Goal: Task Accomplishment & Management: Use online tool/utility

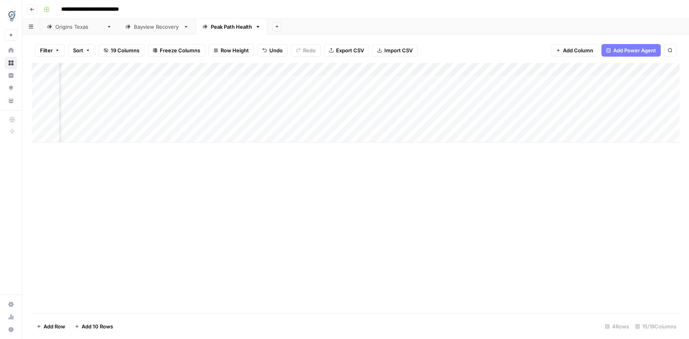
scroll to position [0, 323]
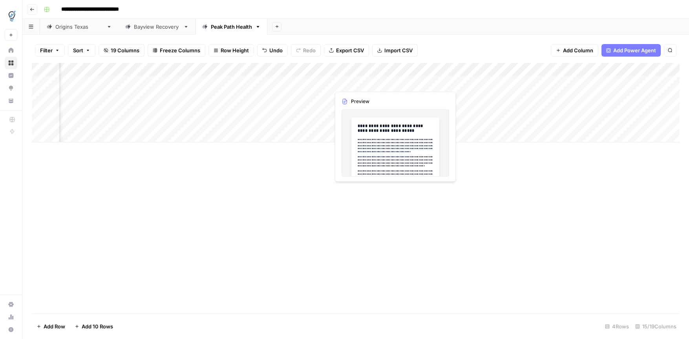
click at [393, 81] on div "Add Column" at bounding box center [356, 102] width 648 height 79
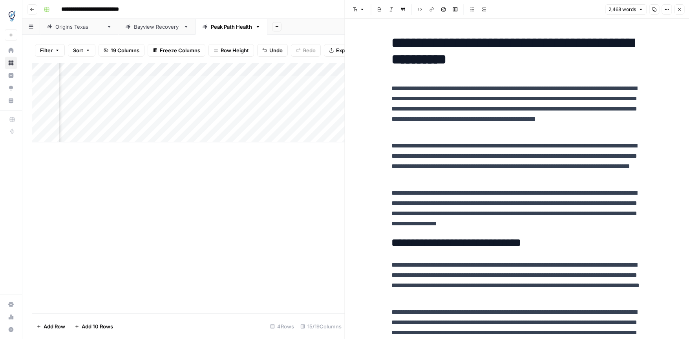
click at [682, 10] on icon "button" at bounding box center [679, 9] width 5 height 5
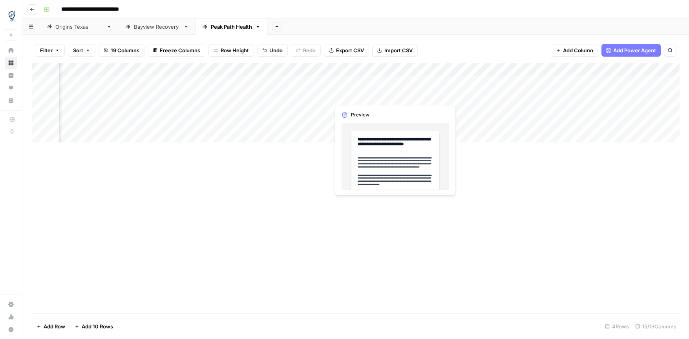
click at [395, 95] on div "Add Column" at bounding box center [356, 102] width 648 height 79
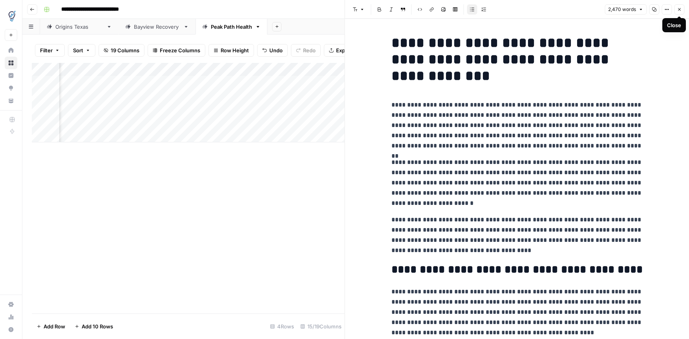
click at [681, 8] on icon "button" at bounding box center [679, 9] width 5 height 5
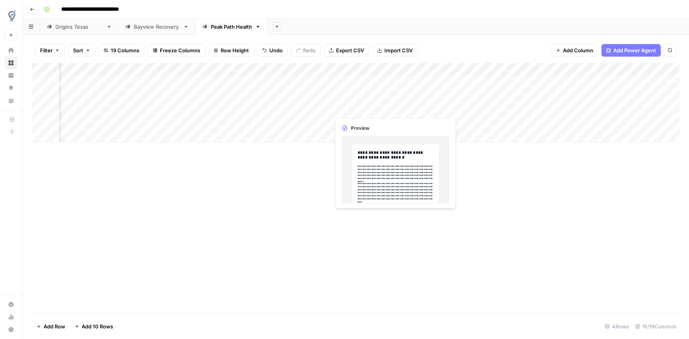
click at [394, 109] on div "Add Column" at bounding box center [356, 102] width 648 height 79
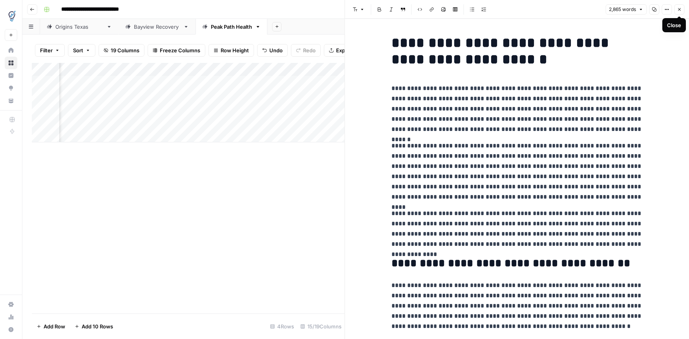
click at [680, 11] on icon "button" at bounding box center [679, 9] width 5 height 5
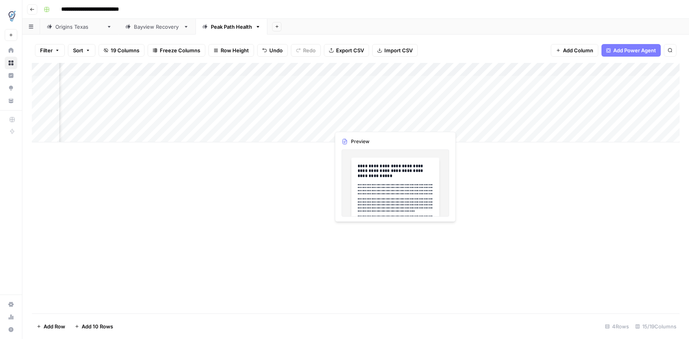
click at [394, 122] on div "Add Column" at bounding box center [356, 102] width 648 height 79
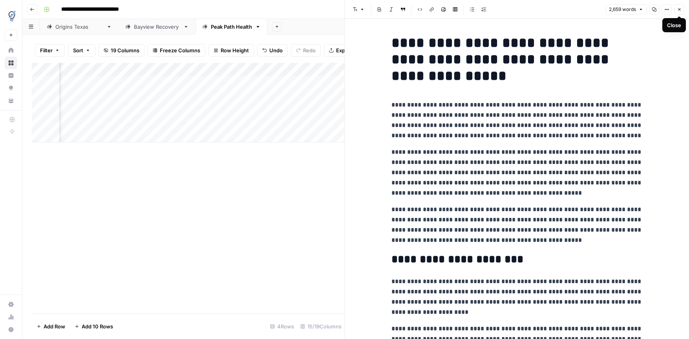
click at [681, 9] on icon "button" at bounding box center [679, 9] width 5 height 5
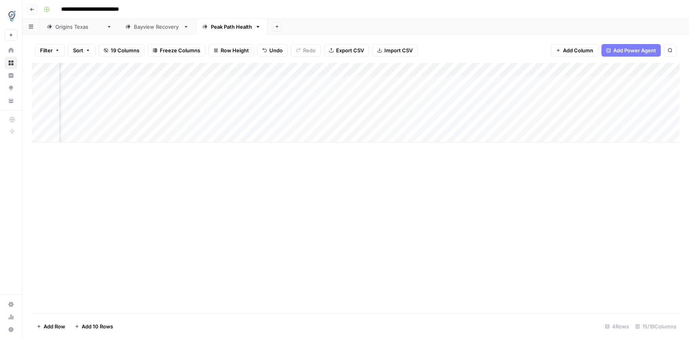
click at [455, 82] on div "Add Column" at bounding box center [356, 102] width 648 height 79
click at [456, 95] on div "Add Column" at bounding box center [356, 102] width 648 height 79
click at [456, 108] on div "Add Column" at bounding box center [356, 102] width 648 height 79
click at [455, 123] on div "Add Column" at bounding box center [356, 102] width 648 height 79
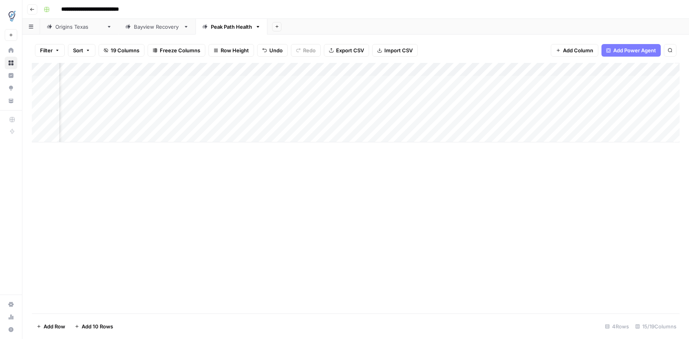
click at [352, 81] on div "Add Column" at bounding box center [356, 102] width 648 height 79
click at [354, 95] on div "Add Column" at bounding box center [356, 102] width 648 height 79
click at [354, 109] on div "Add Column" at bounding box center [356, 102] width 648 height 79
click at [354, 121] on div "Add Column" at bounding box center [356, 102] width 648 height 79
click at [571, 81] on div "Add Column" at bounding box center [356, 102] width 648 height 79
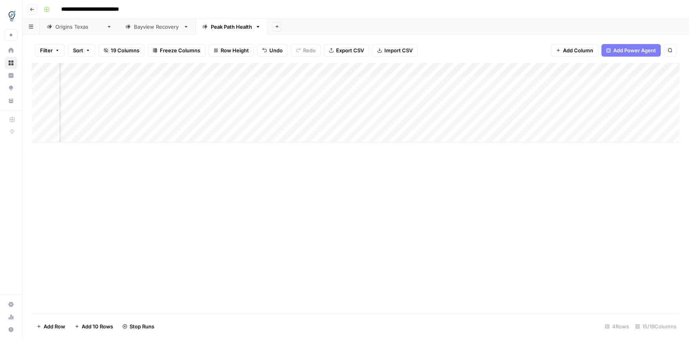
click at [569, 95] on div "Add Column" at bounding box center [356, 102] width 648 height 79
click at [572, 109] on div "Add Column" at bounding box center [356, 102] width 648 height 79
click at [570, 123] on div "Add Column" at bounding box center [356, 102] width 648 height 79
click at [669, 83] on div "Add Column" at bounding box center [356, 102] width 648 height 79
click at [668, 94] on div "Add Column" at bounding box center [356, 102] width 648 height 79
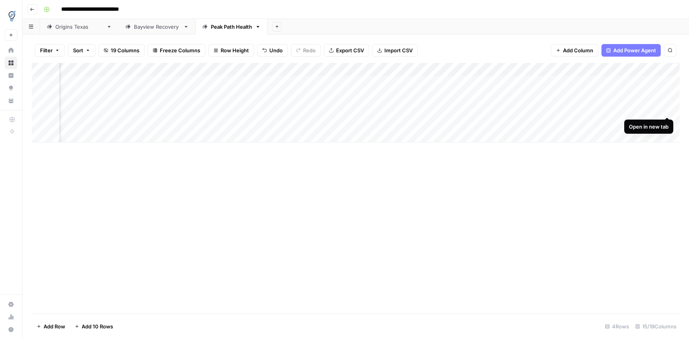
click at [669, 108] on div "Add Column" at bounding box center [356, 102] width 648 height 79
click at [667, 123] on div "Add Column" at bounding box center [356, 102] width 648 height 79
